Goal: Task Accomplishment & Management: Use online tool/utility

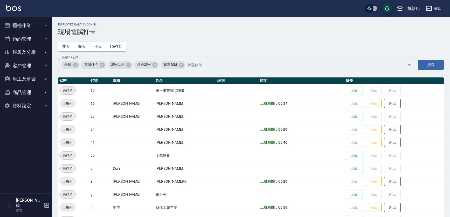
scroll to position [55, 0]
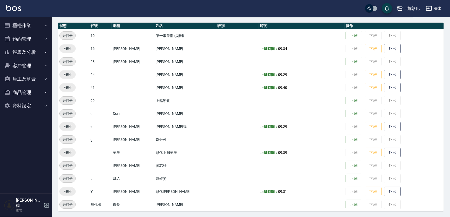
drag, startPoint x: 18, startPoint y: 67, endPoint x: 24, endPoint y: 67, distance: 6.8
click at [17, 66] on button "客戶管理" at bounding box center [26, 65] width 48 height 13
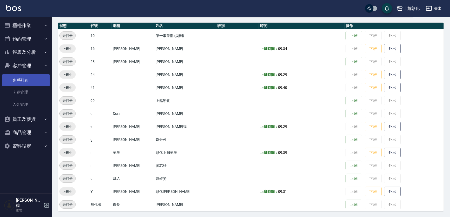
click at [25, 79] on link "客戶列表" at bounding box center [26, 80] width 48 height 12
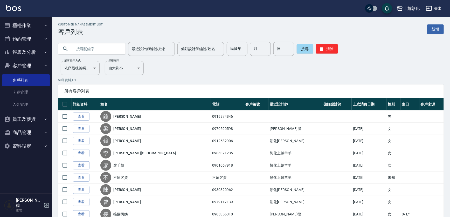
click at [74, 48] on input "text" at bounding box center [97, 49] width 49 height 14
type input "0921586648"
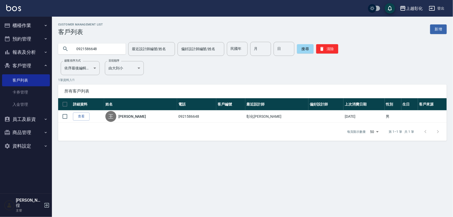
drag, startPoint x: 81, startPoint y: 117, endPoint x: 91, endPoint y: 109, distance: 12.9
click at [81, 117] on link "查看" at bounding box center [81, 116] width 17 height 8
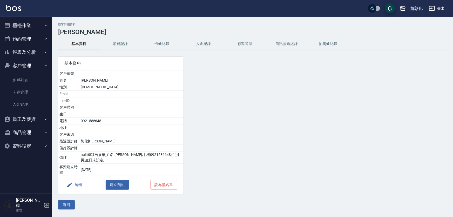
click at [204, 44] on button "入金紀錄" at bounding box center [204, 44] width 42 height 12
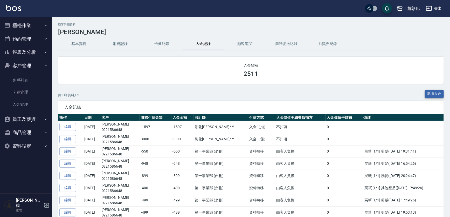
click at [434, 95] on button "新增入金" at bounding box center [434, 94] width 19 height 8
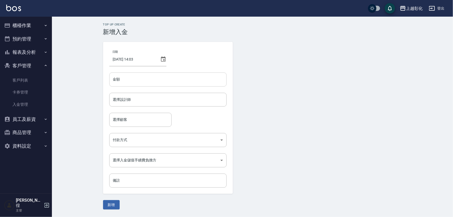
click at [145, 80] on input "金額" at bounding box center [167, 79] width 117 height 14
type input "-919"
click at [122, 101] on input "選擇設計師" at bounding box center [168, 99] width 113 height 9
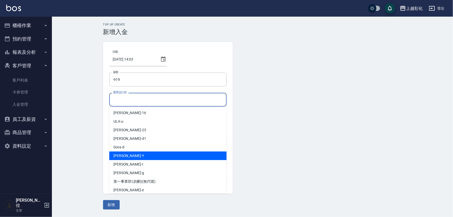
click at [126, 156] on div "[PERSON_NAME] -Y" at bounding box center [167, 155] width 117 height 9
type input "[PERSON_NAME]-Y"
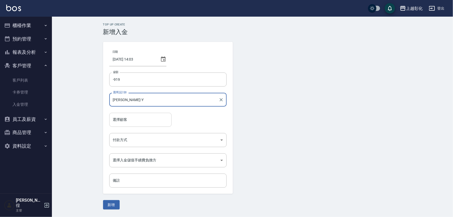
click at [131, 123] on input "選擇顧客" at bounding box center [141, 119] width 58 height 9
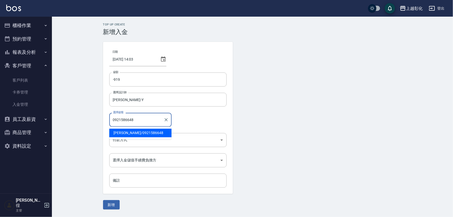
click at [124, 133] on span "[PERSON_NAME]/ 0921586648" at bounding box center [140, 132] width 62 height 9
type input "[PERSON_NAME]/0921586648"
click at [134, 141] on body "上越彰化 登出 櫃檯作業 打帳單 帳單列表 現金收支登錄 材料自購登錄 每日結帳 排班表 現場電腦打卡 預約管理 預約管理 單日預約紀錄 單週預約紀錄 報表及…" at bounding box center [226, 108] width 453 height 217
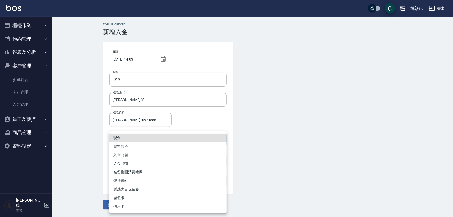
click at [126, 165] on li "入金（扣）" at bounding box center [167, 163] width 117 height 9
type input "入金（扣）"
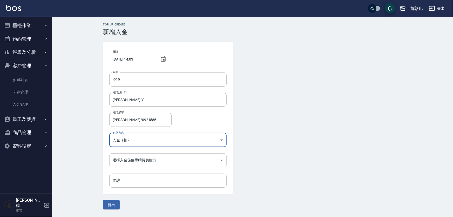
click at [126, 165] on body "上越彰化 登出 櫃檯作業 打帳單 帳單列表 現金收支登錄 材料自購登錄 每日結帳 排班表 現場電腦打卡 預約管理 預約管理 單日預約紀錄 單週預約紀錄 報表及…" at bounding box center [226, 108] width 453 height 217
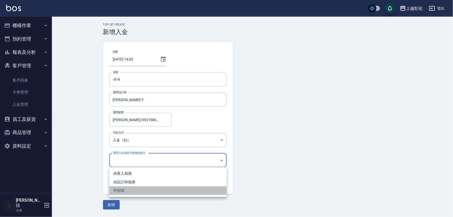
click at [126, 189] on li "不扣項" at bounding box center [167, 190] width 117 height 9
type input "WITHOUTHANDLINGFEE"
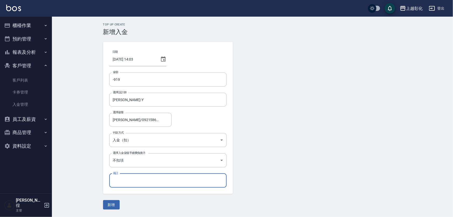
drag, startPoint x: 117, startPoint y: 185, endPoint x: 121, endPoint y: 182, distance: 5.7
click at [117, 185] on input "備註" at bounding box center [167, 180] width 117 height 14
type input "爸/499海 媽/370 女兒50"
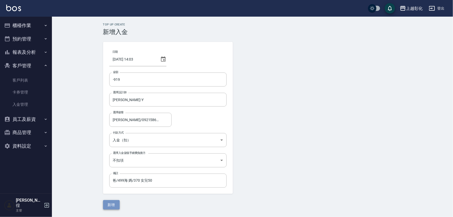
click at [107, 204] on button "新增" at bounding box center [111, 205] width 17 height 10
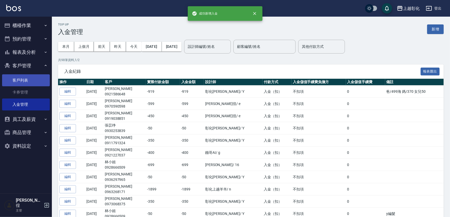
click at [18, 80] on link "客戶列表" at bounding box center [26, 80] width 48 height 12
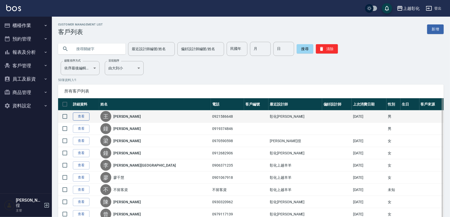
click at [77, 115] on link "查看" at bounding box center [81, 116] width 17 height 8
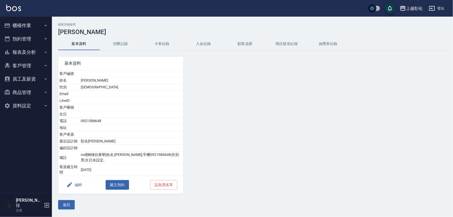
drag, startPoint x: 202, startPoint y: 43, endPoint x: 208, endPoint y: 44, distance: 5.8
click at [202, 43] on button "入金紀錄" at bounding box center [204, 44] width 42 height 12
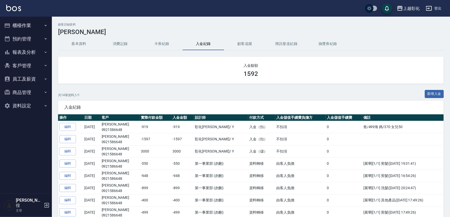
click at [25, 65] on button "客戶管理" at bounding box center [26, 65] width 48 height 13
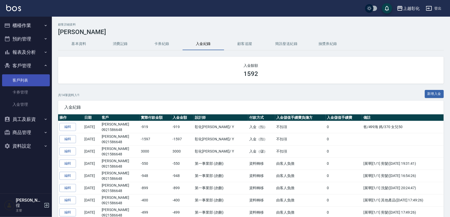
drag, startPoint x: 23, startPoint y: 80, endPoint x: 32, endPoint y: 79, distance: 8.8
click at [23, 80] on link "客戶列表" at bounding box center [26, 80] width 48 height 12
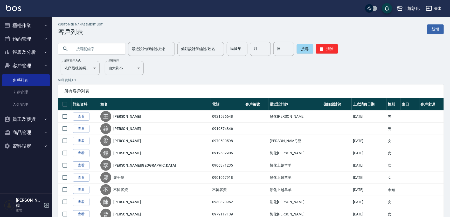
click at [73, 49] on input "text" at bounding box center [97, 49] width 49 height 14
type input "0927933001"
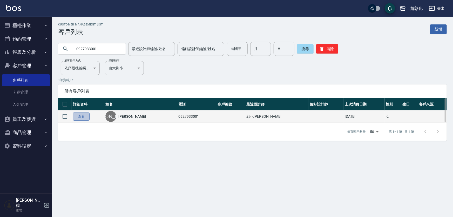
click at [85, 115] on link "查看" at bounding box center [81, 116] width 17 height 8
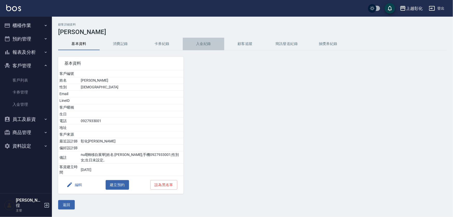
drag, startPoint x: 204, startPoint y: 44, endPoint x: 220, endPoint y: 43, distance: 16.1
click at [204, 44] on button "入金紀錄" at bounding box center [204, 44] width 42 height 12
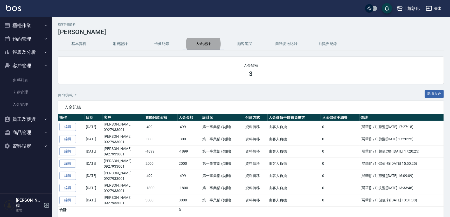
click at [33, 24] on button "櫃檯作業" at bounding box center [26, 25] width 48 height 13
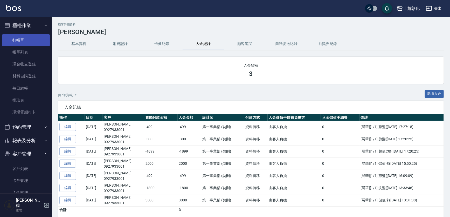
click at [31, 39] on link "打帳單" at bounding box center [26, 40] width 48 height 12
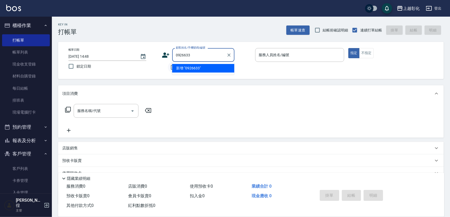
type input "0926633"
click at [170, 62] on input "不留客資" at bounding box center [173, 67] width 11 height 11
checkbox input "true"
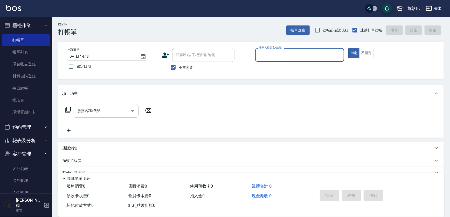
type input "ㄗ"
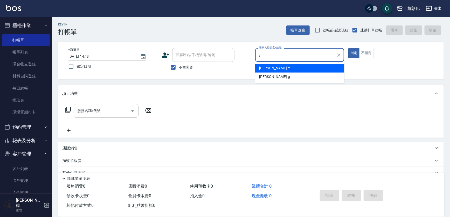
type input "[PERSON_NAME]-Y"
type button "true"
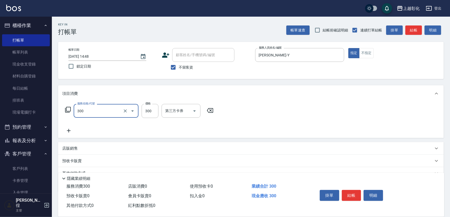
type input "A級剪髮(300)"
type input "250"
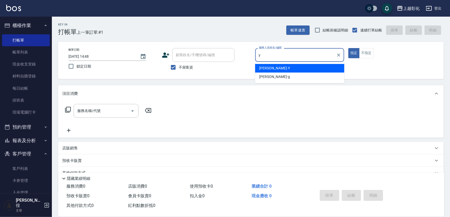
type input "[PERSON_NAME]-Y"
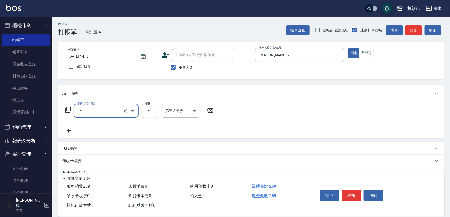
type input "一般洗剪(269)"
type input "350"
click at [171, 69] on input "不留客資" at bounding box center [173, 67] width 11 height 11
checkbox input "false"
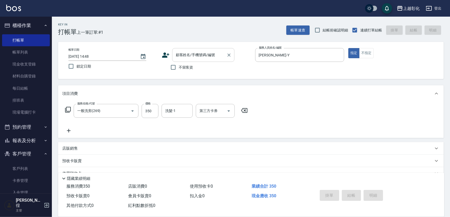
click at [176, 56] on input "顧客姓名/手機號碼/編號" at bounding box center [200, 54] width 50 height 9
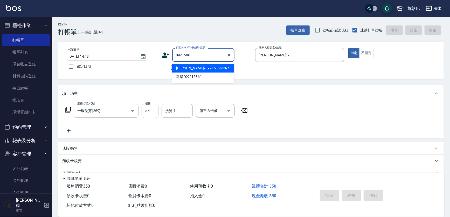
type input "王捷毅/0921586648/null"
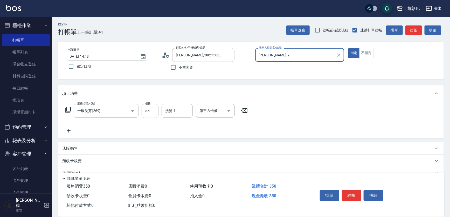
click at [349, 48] on button "指定" at bounding box center [354, 53] width 11 height 10
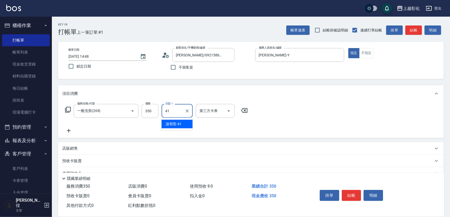
type input "謝宥萱-41"
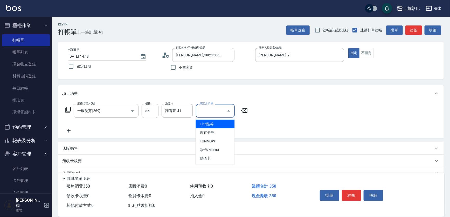
type input "儲值卡"
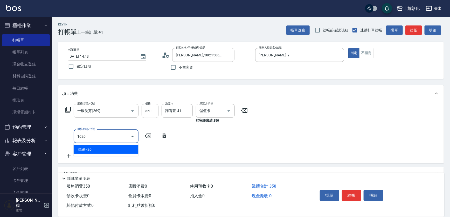
type input "潤絲(1020)"
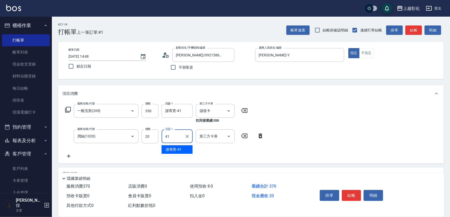
type input "謝宥萱-41"
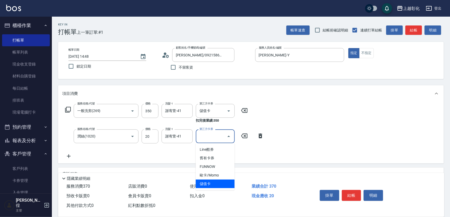
type input "儲值卡"
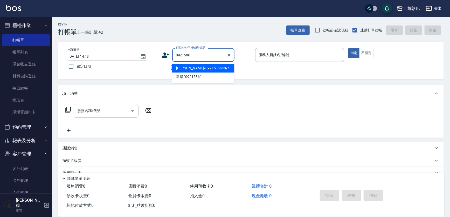
type input "王捷毅/0921586648/null"
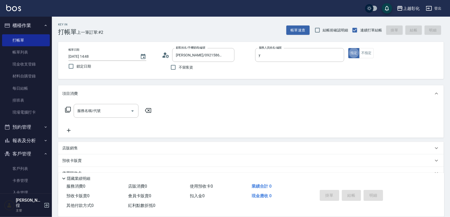
type input "[PERSON_NAME]-Y"
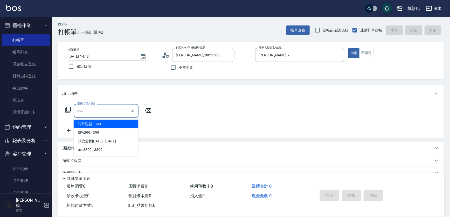
type input "貼片洗髮(399)"
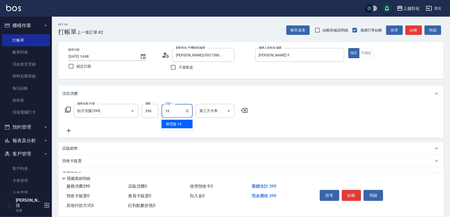
type input "賴瑩婕-16"
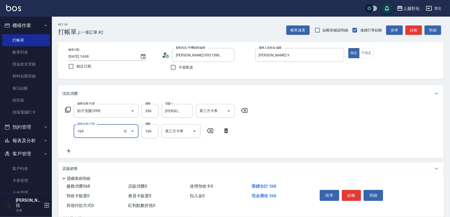
type input "剪髮(169)"
click at [192, 131] on icon "Open" at bounding box center [195, 131] width 6 height 6
type input "0"
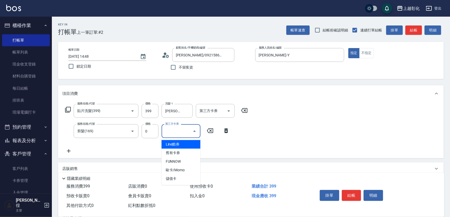
click at [223, 129] on icon at bounding box center [226, 130] width 13 height 6
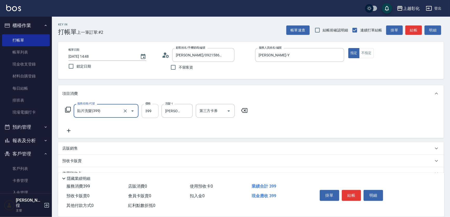
click at [146, 111] on input "399" at bounding box center [150, 111] width 17 height 14
type input "549"
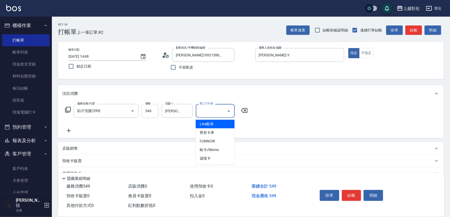
type input "儲值卡"
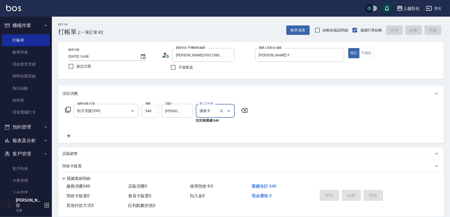
type input "2025/09/21 14:49"
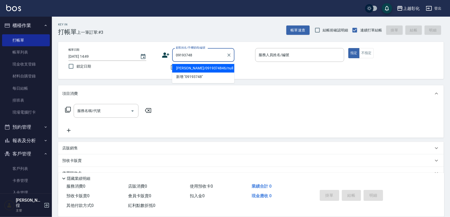
type input "鐘小友/0919374846/null"
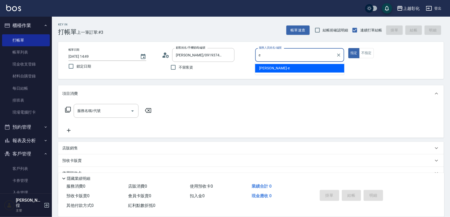
type input "allen-e"
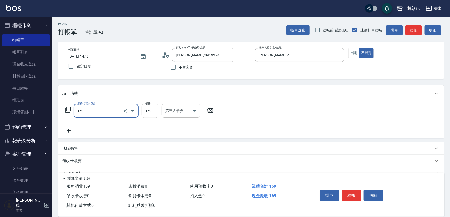
type input "剪髮(169)"
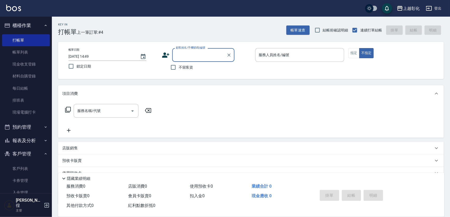
click at [197, 73] on div "帳單日期 2025/09/21 14:49 鎖定日期 顧客姓名/手機號碼/編號 顧客姓名/手機號碼/編號 不留客資 服務人員姓名/編號 服務人員姓名/編號 指…" at bounding box center [251, 60] width 386 height 37
click at [194, 69] on div "不留客資" at bounding box center [198, 67] width 73 height 11
click at [183, 67] on span "不留客資" at bounding box center [186, 67] width 15 height 5
click at [179, 67] on input "不留客資" at bounding box center [173, 67] width 11 height 11
checkbox input "true"
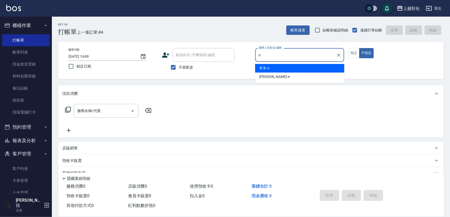
type input "羊羊-n"
type button "false"
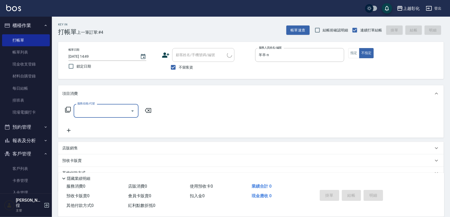
type input "接髮阿姨 /0905356310/"
type input "4"
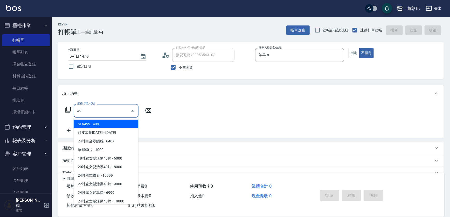
type input "4"
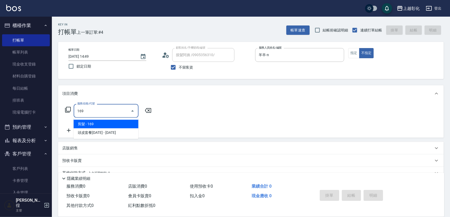
type input "剪髮(169)"
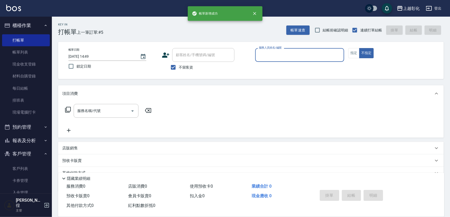
click at [183, 67] on span "不留客資" at bounding box center [186, 67] width 15 height 5
click at [179, 67] on input "不留客資" at bounding box center [173, 67] width 11 height 11
checkbox input "false"
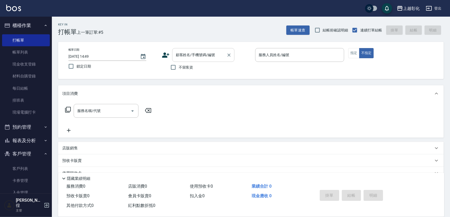
click at [179, 58] on input "顧客姓名/手機號碼/編號" at bounding box center [200, 54] width 50 height 9
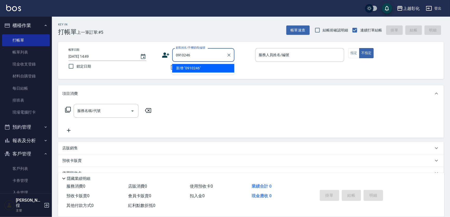
click at [172, 65] on li "新增 "0910246"" at bounding box center [203, 68] width 62 height 9
type input "0910246"
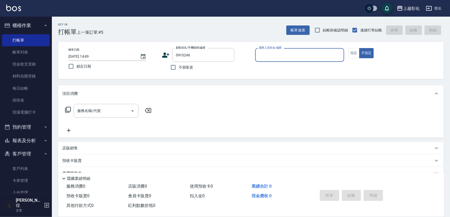
click at [172, 65] on input "不留客資" at bounding box center [173, 67] width 11 height 11
checkbox input "true"
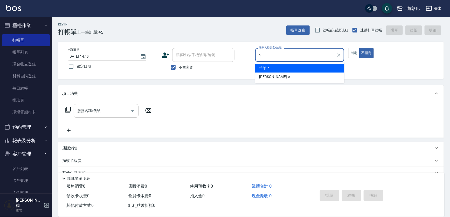
type input "羊羊-n"
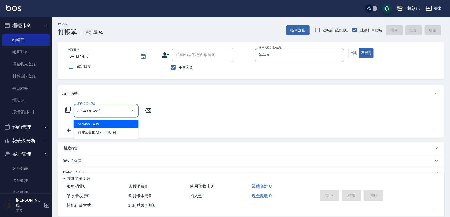
type input "SPA499(0499)"
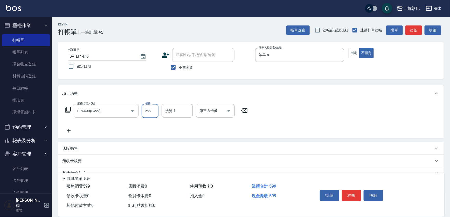
type input "599"
type input "林梓希-24"
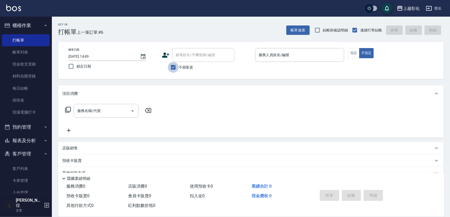
click at [172, 65] on input "不留客資" at bounding box center [173, 67] width 11 height 11
checkbox input "false"
click at [181, 53] on div "顧客姓名/手機號碼/編號 顧客姓名/手機號碼/編號" at bounding box center [203, 55] width 62 height 14
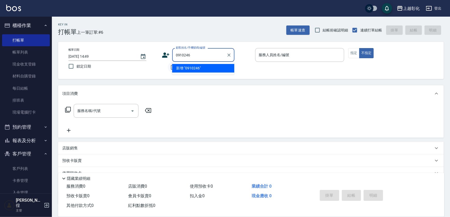
type input "0910246"
click at [170, 68] on input "不留客資" at bounding box center [173, 67] width 11 height 11
checkbox input "true"
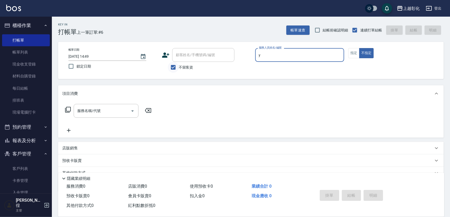
type input "[PERSON_NAME]-Y"
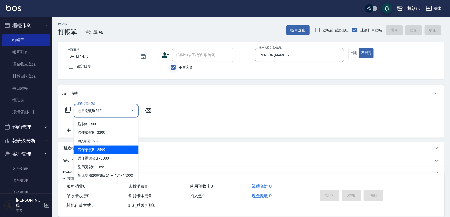
type input "過年染髮B(512)"
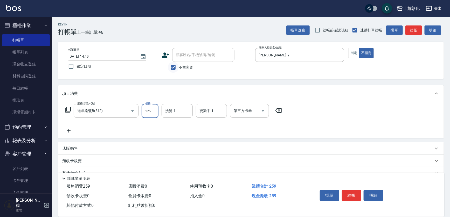
type input "2599"
type input "謝宥萱-41"
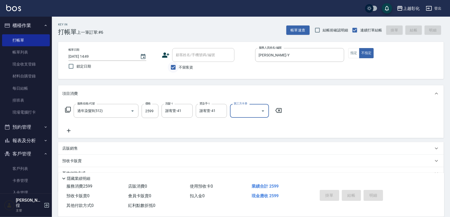
type input "2025/09/21 14:50"
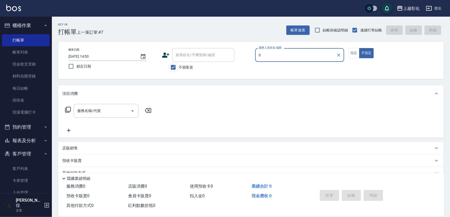
type input "0"
click at [170, 68] on input "不留客資" at bounding box center [173, 67] width 11 height 11
checkbox input "false"
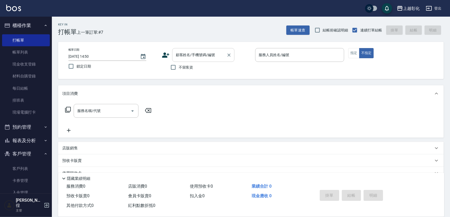
click at [177, 54] on div "顧客姓名/手機號碼/編號 顧客姓名/手機號碼/編號" at bounding box center [203, 55] width 62 height 14
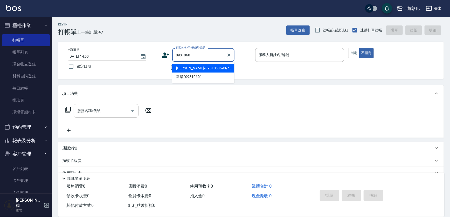
type input "謝盈芳/0981060690/null"
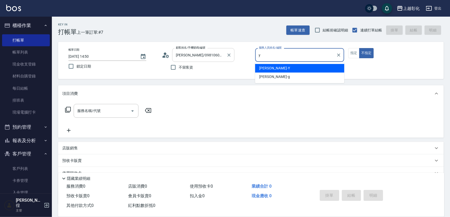
type input "[PERSON_NAME]-Y"
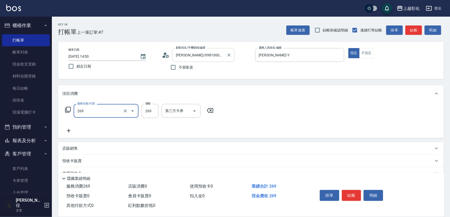
type input "一般洗剪(269)"
type input "350"
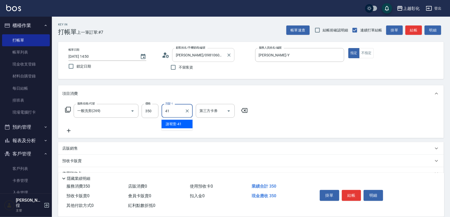
type input "謝宥萱-41"
